Goal: Task Accomplishment & Management: Complete application form

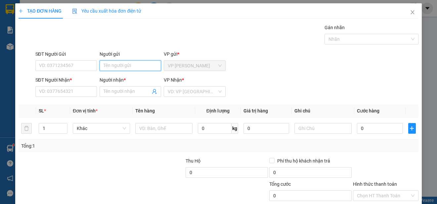
click at [117, 65] on input "Người gửi" at bounding box center [131, 65] width 62 height 11
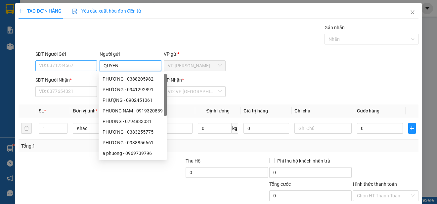
type input "QUYEN"
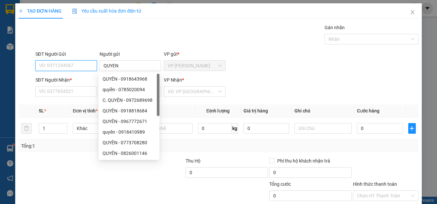
click at [84, 65] on input "SĐT Người Gửi" at bounding box center [66, 65] width 62 height 11
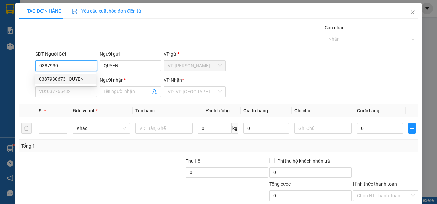
click at [84, 77] on div "0387930673 - QUYEN" at bounding box center [65, 78] width 53 height 7
type input "0387930673"
type input "0982702745"
type input "N.ANH"
type input "25.000"
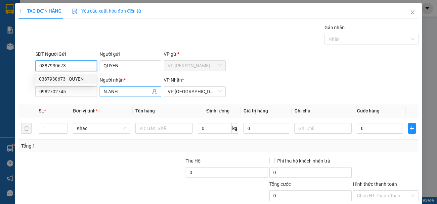
type input "25.000"
type input "0387930673"
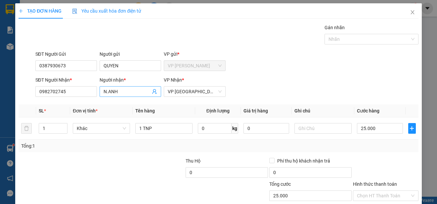
click at [120, 92] on input "N.ANH" at bounding box center [127, 91] width 47 height 7
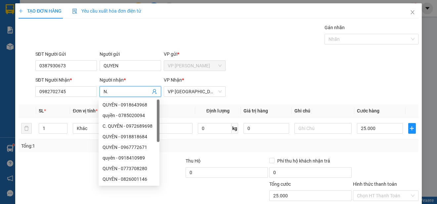
type input "N"
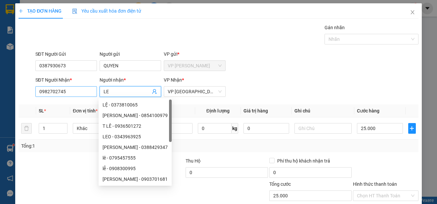
type input "LE"
click at [85, 93] on input "0982702745" at bounding box center [66, 91] width 62 height 11
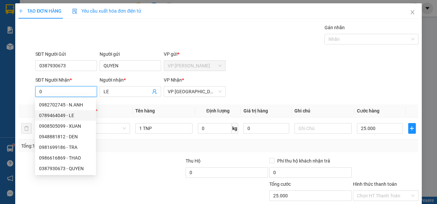
click at [72, 115] on div "0789464049 - LE" at bounding box center [65, 115] width 53 height 7
type input "0789464049"
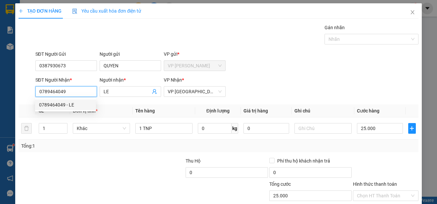
type input "30.000"
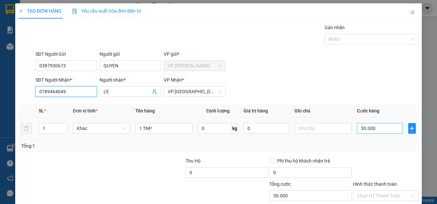
type input "0789464049"
click at [357, 126] on input "30.000" at bounding box center [380, 128] width 46 height 11
type input "0"
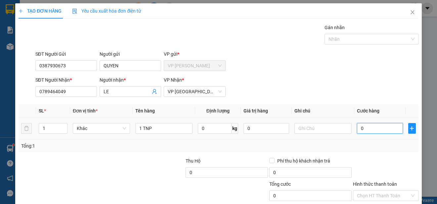
click at [357, 126] on input "0" at bounding box center [380, 128] width 46 height 11
type input "20"
type input "250"
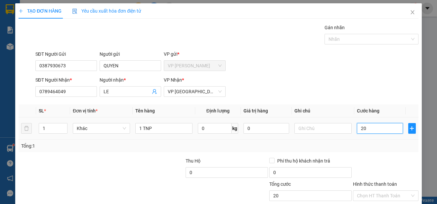
type input "250"
type input "2.500"
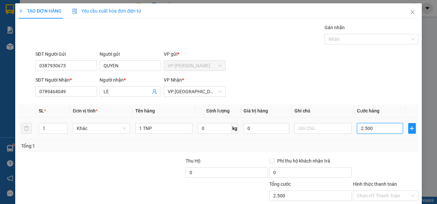
type input "25.000"
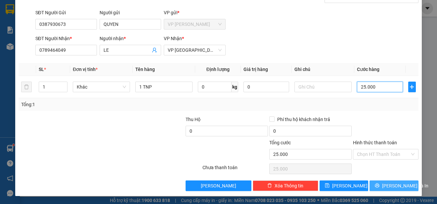
type input "25.000"
click at [393, 185] on span "[PERSON_NAME] và In" at bounding box center [405, 185] width 46 height 7
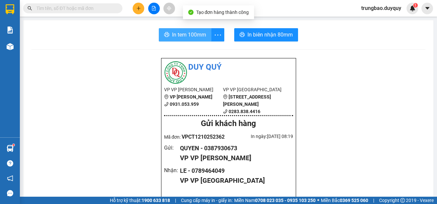
click at [193, 36] on span "In tem 100mm" at bounding box center [189, 34] width 34 height 8
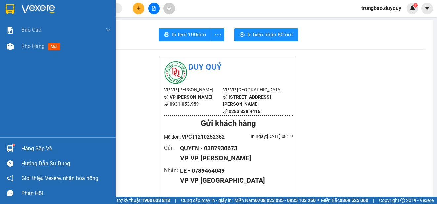
click at [10, 10] on img at bounding box center [10, 9] width 9 height 10
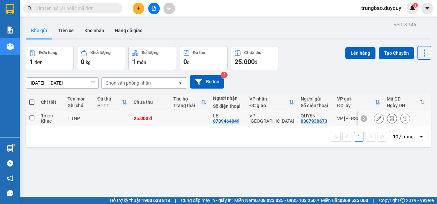
click at [31, 117] on input "checkbox" at bounding box center [31, 117] width 5 height 5
checkbox input "true"
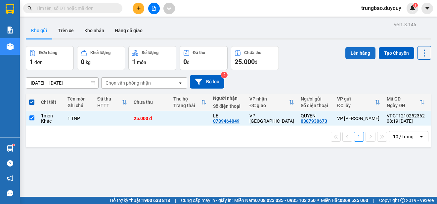
click at [360, 52] on button "Lên hàng" at bounding box center [360, 53] width 30 height 12
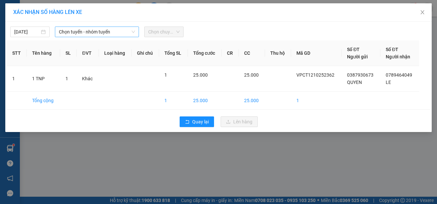
click at [118, 32] on span "Chọn tuyến - nhóm tuyến" at bounding box center [97, 32] width 76 height 10
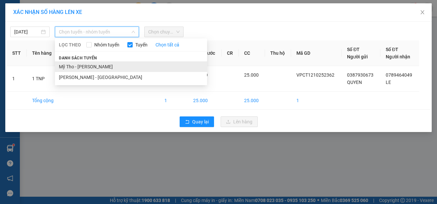
click at [108, 66] on li "Mỹ Tho - [PERSON_NAME]" at bounding box center [131, 66] width 152 height 11
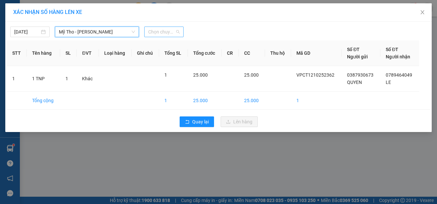
click at [167, 31] on span "Chọn chuyến" at bounding box center [163, 32] width 31 height 10
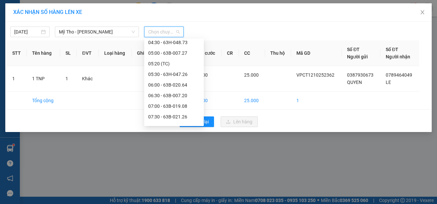
scroll to position [99, 0]
click at [184, 91] on div "08:00 - 63H-047.41" at bounding box center [174, 93] width 52 height 7
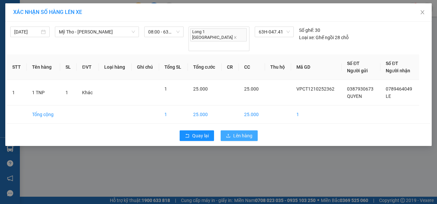
click at [246, 132] on span "Lên hàng" at bounding box center [242, 135] width 19 height 7
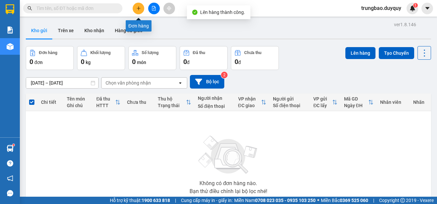
click at [141, 10] on icon "plus" at bounding box center [138, 8] width 5 height 5
